Goal: Communication & Community: Answer question/provide support

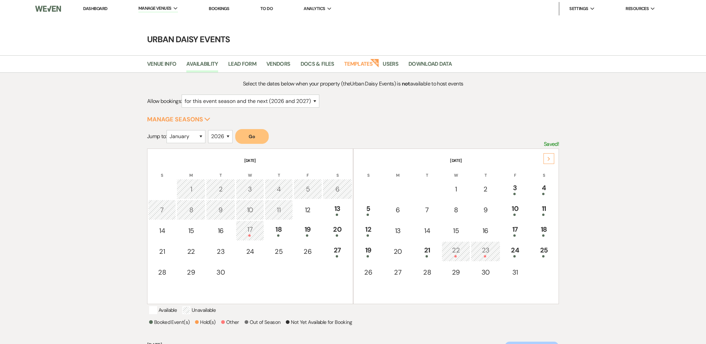
select select "2"
select select "2026"
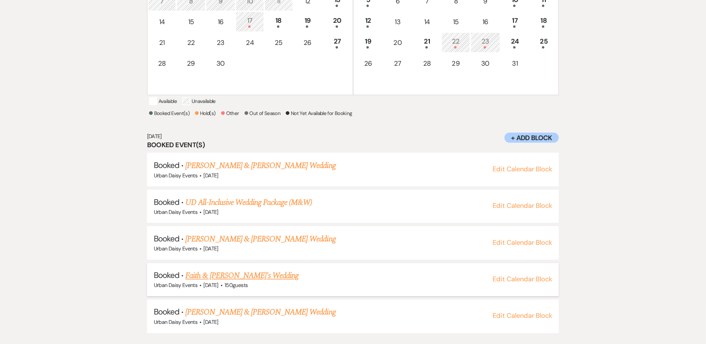
click at [227, 281] on link "Faith & [PERSON_NAME]'s Wedding" at bounding box center [241, 276] width 113 height 12
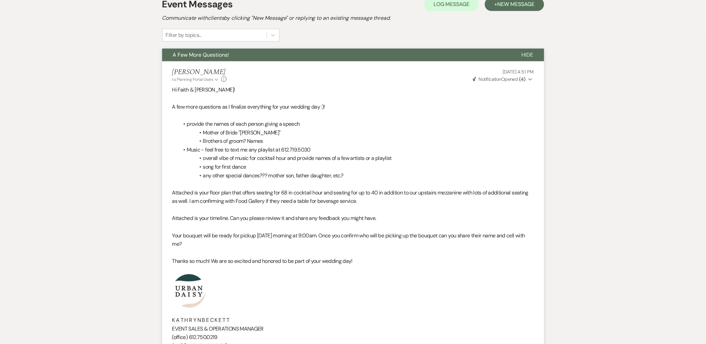
scroll to position [37, 0]
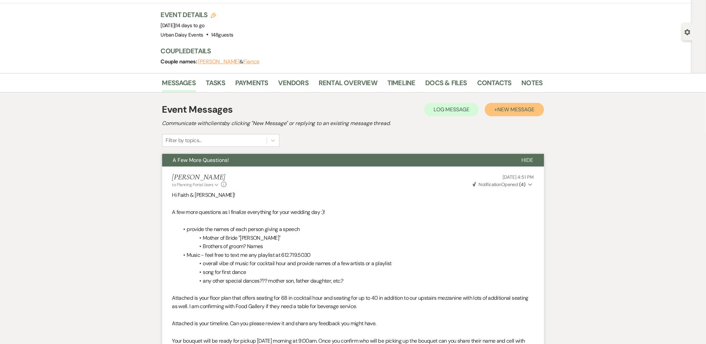
click at [513, 108] on span "New Message" at bounding box center [515, 109] width 37 height 7
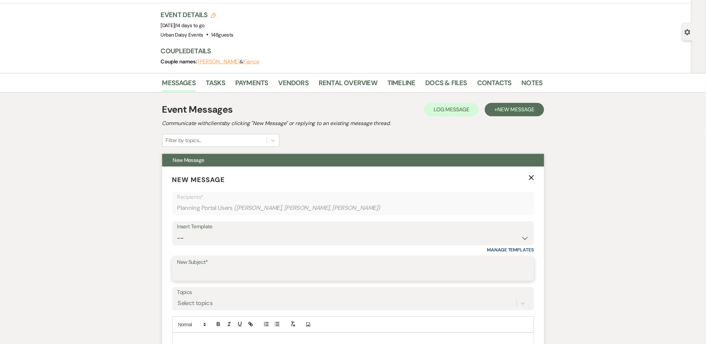
click at [189, 267] on input "New Subject*" at bounding box center [353, 273] width 352 height 13
type input "Champangne"
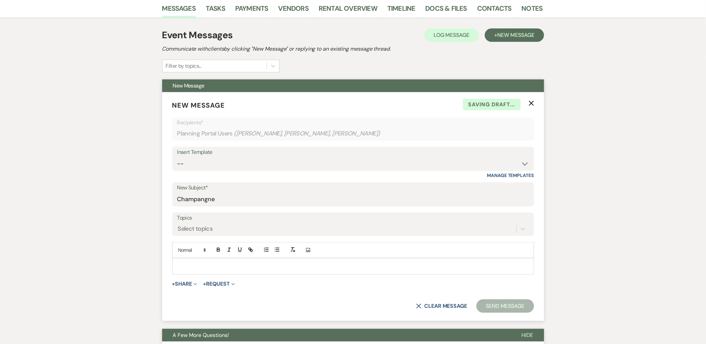
click at [205, 266] on p at bounding box center [353, 265] width 351 height 7
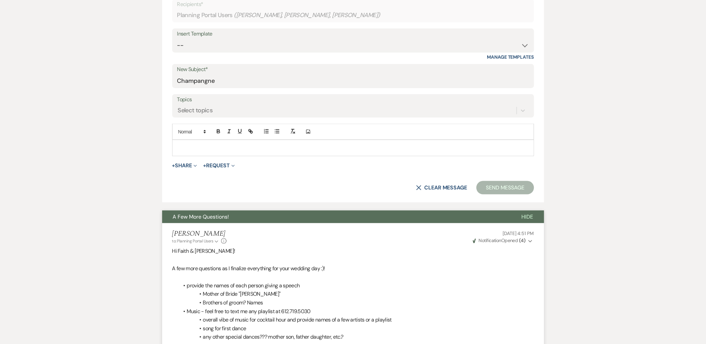
scroll to position [260, 0]
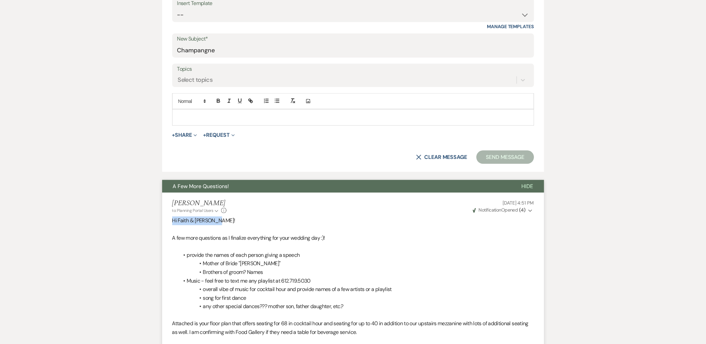
drag, startPoint x: 166, startPoint y: 222, endPoint x: 135, endPoint y: 223, distance: 31.2
copy p "Hi Faith & [PERSON_NAME]!"
click at [179, 112] on div at bounding box center [353, 117] width 361 height 15
paste div
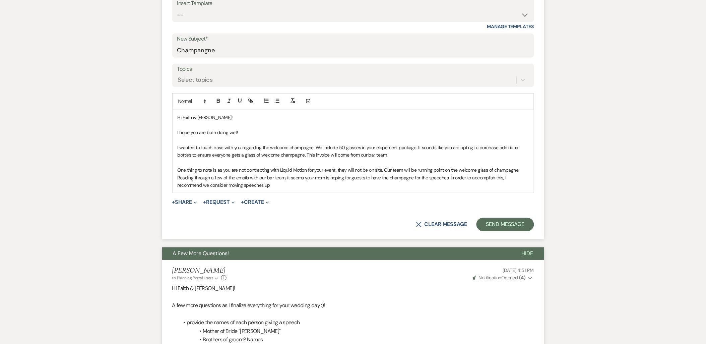
click at [280, 184] on p "One thing to note is as you are not contracting with Liquid Motion for your eve…" at bounding box center [353, 177] width 351 height 22
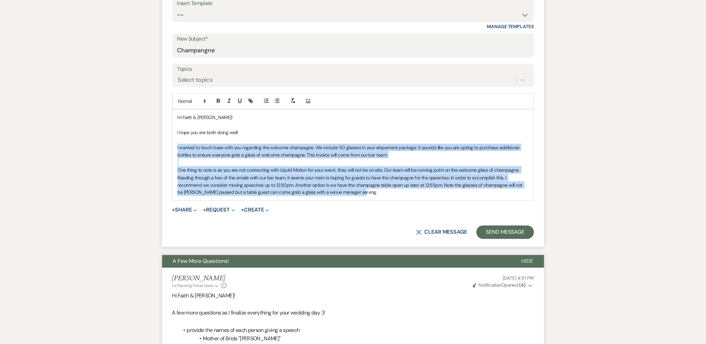
drag, startPoint x: 349, startPoint y: 193, endPoint x: 176, endPoint y: 145, distance: 180.1
click at [176, 145] on div "Hi Faith & [PERSON_NAME]! I hope you are both doing well! I wanted to touch bas…" at bounding box center [353, 155] width 361 height 90
copy div "I wanted to touch base with you regarding the welcome champagne. We include 50 …"
click at [401, 194] on p "One thing to note is as you are not contracting with Liquid Motion for your eve…" at bounding box center [353, 181] width 351 height 30
drag, startPoint x: 384, startPoint y: 195, endPoint x: 163, endPoint y: 146, distance: 226.2
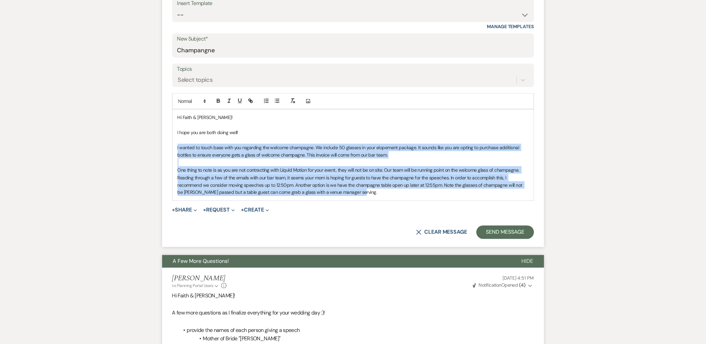
click at [163, 146] on form "New Message X Draft Recipients* Planning Portal Users ( [PERSON_NAME], [PERSON_…" at bounding box center [353, 95] width 382 height 304
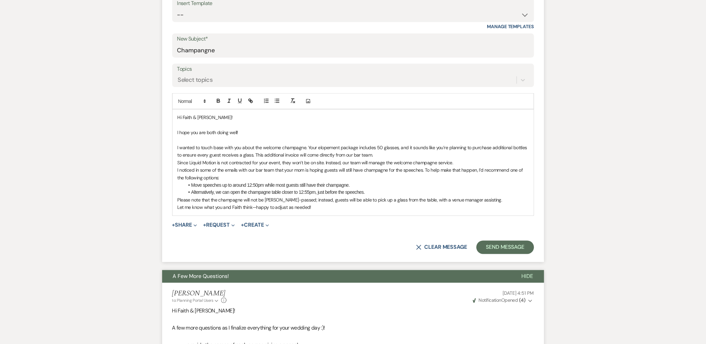
click at [383, 158] on p "I wanted to touch base with you about the welcome champagne. Your elopement pac…" at bounding box center [353, 151] width 351 height 15
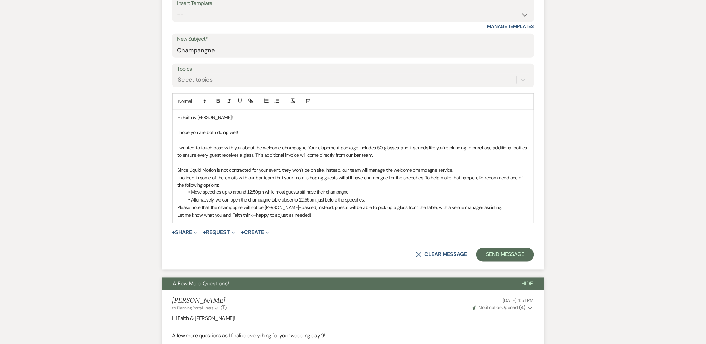
click at [235, 183] on p "I noticed in some of the emails with our bar team that your mom is hoping guest…" at bounding box center [353, 181] width 351 height 15
click at [492, 208] on p "Please note that the champagne will not be [PERSON_NAME]-passed; instead, guest…" at bounding box center [353, 207] width 351 height 7
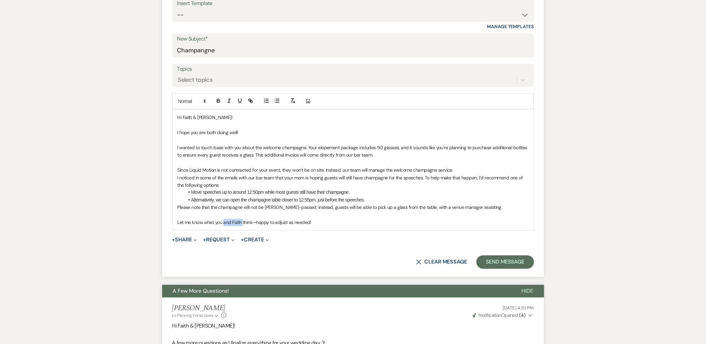
drag, startPoint x: 224, startPoint y: 221, endPoint x: 242, endPoint y: 225, distance: 19.1
click at [242, 225] on p "Let me know what you and Faith think—happy to adjust as needed!" at bounding box center [353, 222] width 351 height 7
click at [234, 223] on p "Let me know what you think—happy to adjust as needed!" at bounding box center [353, 222] width 351 height 7
click at [294, 220] on p "Let me know what you think, happy to adjust as needed!" at bounding box center [353, 222] width 351 height 7
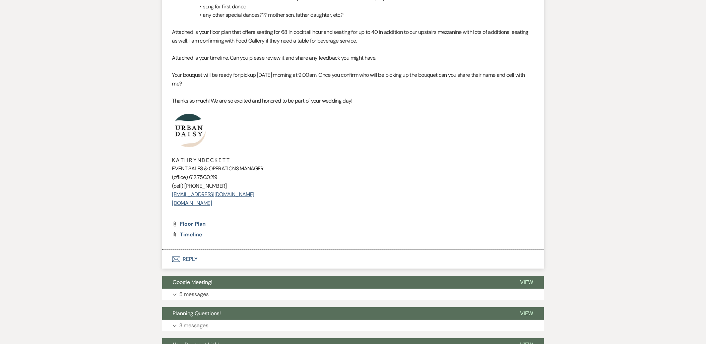
scroll to position [670, 0]
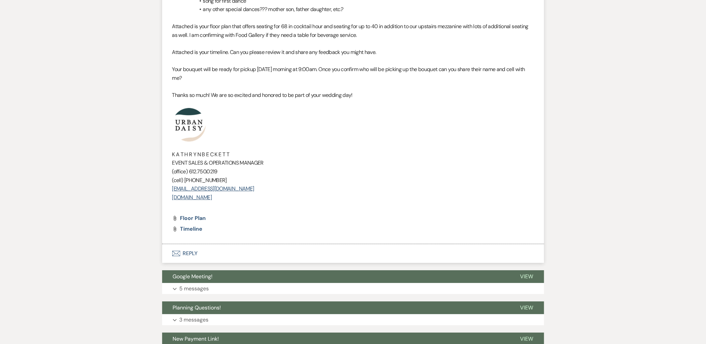
drag, startPoint x: 249, startPoint y: 196, endPoint x: 157, endPoint y: 121, distance: 119.1
click at [157, 121] on div "Messages Tasks Payments Vendors Rental Overview Timeline Docs & Files Contacts …" at bounding box center [353, 28] width 706 height 1176
copy div "K A T H R Y N B E C K E T T EVENT SALES & OPERATIONS MANAGER (office) [PHONE_NU…"
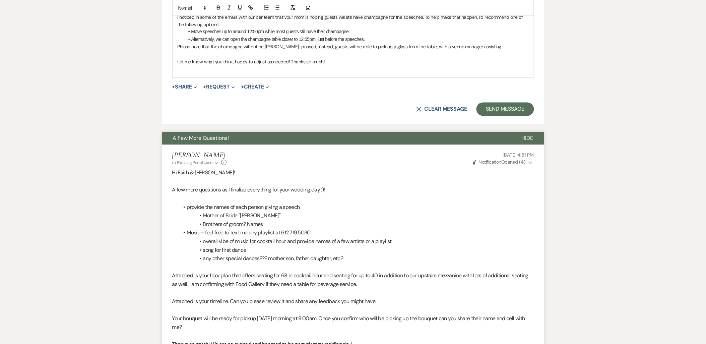
scroll to position [410, 0]
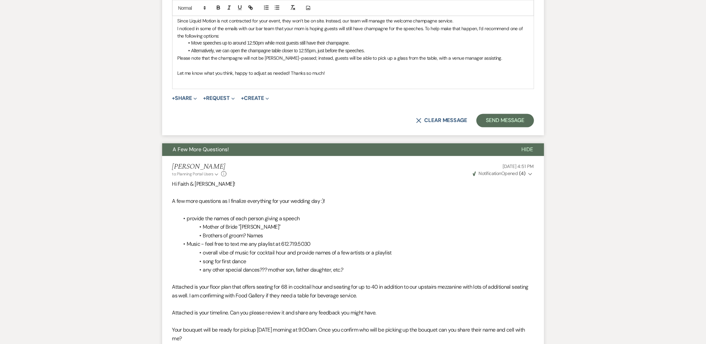
click at [205, 85] on div "Hi Faith & [PERSON_NAME]! I hope you are both doing well! I wanted to touch bas…" at bounding box center [353, 24] width 361 height 128
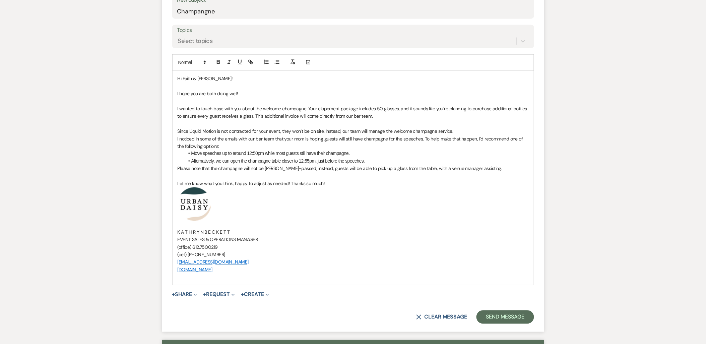
scroll to position [260, 0]
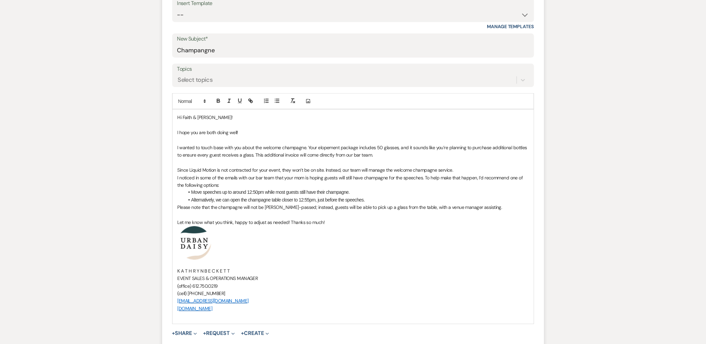
click at [383, 154] on p "I wanted to touch base with you about the welcome champagne. Your elopement pac…" at bounding box center [353, 151] width 351 height 15
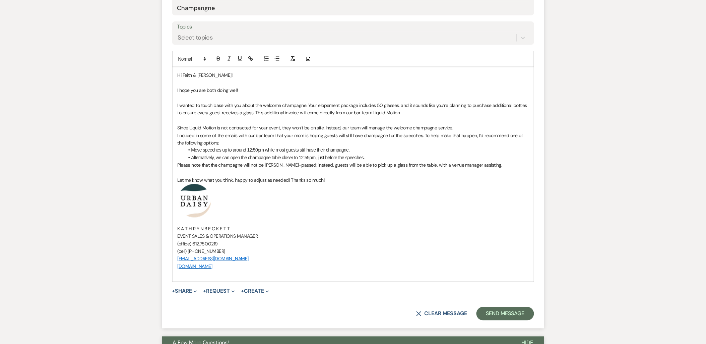
scroll to position [410, 0]
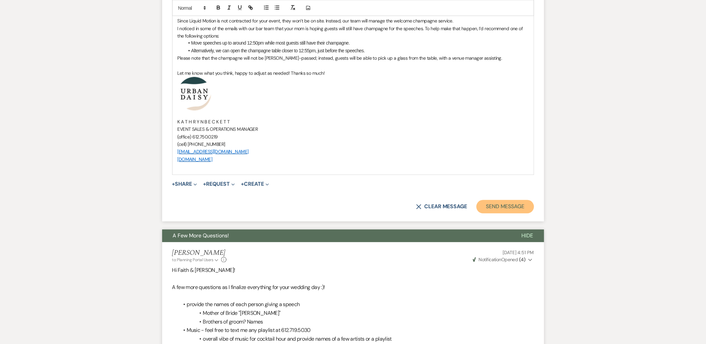
drag, startPoint x: 502, startPoint y: 212, endPoint x: 312, endPoint y: 144, distance: 201.6
click at [312, 144] on form "New Message X Draft Recipients* Planning Portal Users ( [PERSON_NAME], [PERSON_…" at bounding box center [353, 7] width 382 height 427
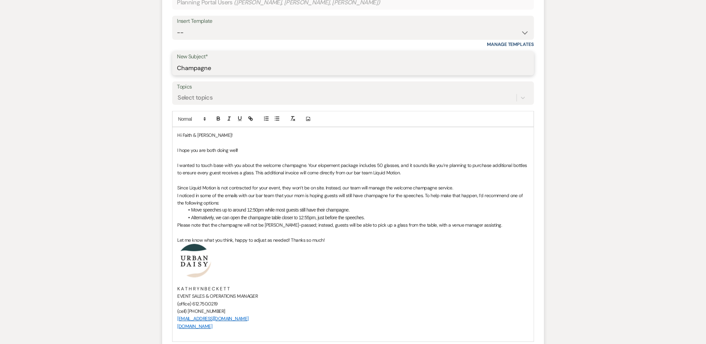
scroll to position [335, 0]
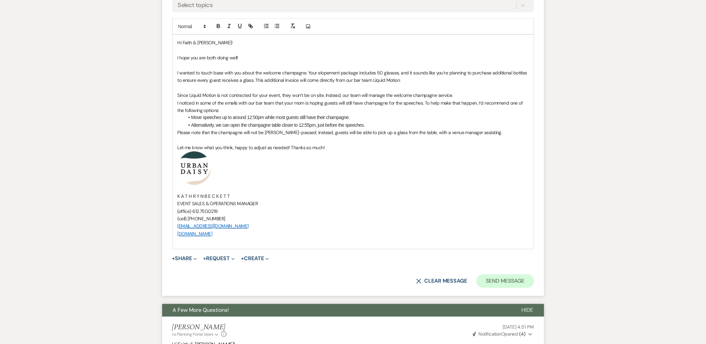
type input "Champagne"
click at [506, 278] on button "Send Message" at bounding box center [505, 280] width 57 height 13
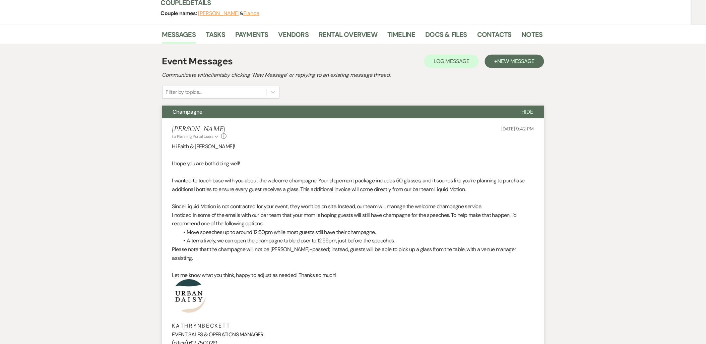
scroll to position [0, 0]
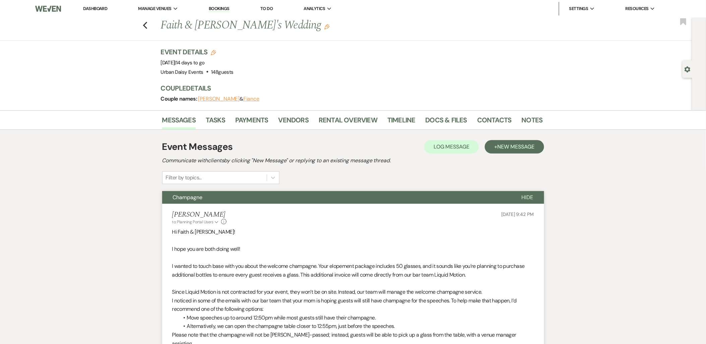
click at [92, 2] on li "Dashboard" at bounding box center [95, 8] width 31 height 13
click at [91, 9] on link "Dashboard" at bounding box center [95, 9] width 24 height 6
